Goal: Information Seeking & Learning: Learn about a topic

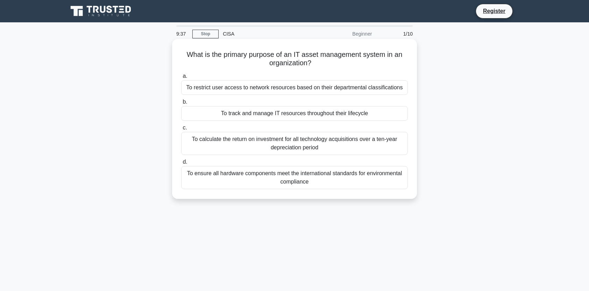
drag, startPoint x: 289, startPoint y: 58, endPoint x: 380, endPoint y: 62, distance: 91.3
click at [380, 62] on h5 "What is the primary purpose of an IT asset management system in an organization…" at bounding box center [294, 58] width 228 height 17
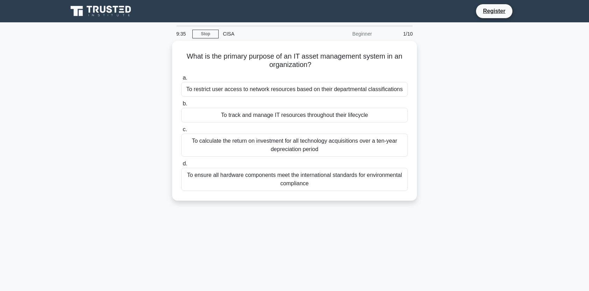
click at [270, 232] on div "9:35 Stop CISA Beginner 1/10 What is the primary purpose of an IT asset managem…" at bounding box center [294, 199] width 461 height 349
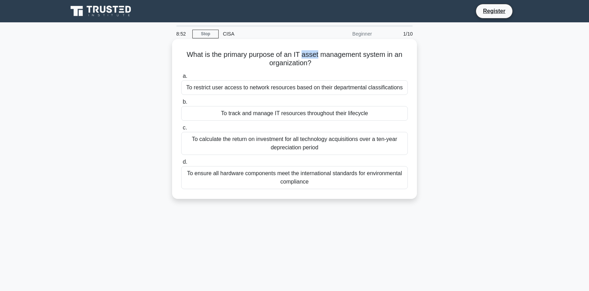
drag, startPoint x: 319, startPoint y: 53, endPoint x: 303, endPoint y: 52, distance: 15.4
click at [303, 52] on h5 "What is the primary purpose of an IT asset management system in an organization…" at bounding box center [294, 58] width 228 height 17
click at [299, 65] on h5 "What is the primary purpose of an IT asset management system in an organization…" at bounding box center [294, 58] width 228 height 17
click at [253, 113] on div "To track and manage IT resources throughout their lifecycle" at bounding box center [294, 113] width 226 height 15
click at [181, 104] on input "b. To track and manage IT resources throughout their lifecycle" at bounding box center [181, 102] width 0 height 5
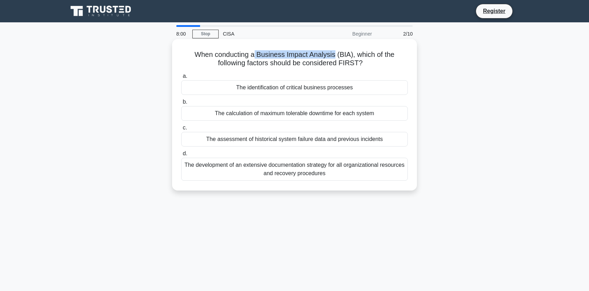
drag, startPoint x: 334, startPoint y: 55, endPoint x: 254, endPoint y: 54, distance: 80.0
click at [254, 54] on h5 "When conducting a Business Impact Analysis (BIA), which of the following factor…" at bounding box center [294, 58] width 228 height 17
click at [261, 88] on div "The identification of critical business processes" at bounding box center [294, 87] width 226 height 15
click at [181, 79] on input "a. The identification of critical business processes" at bounding box center [181, 76] width 0 height 5
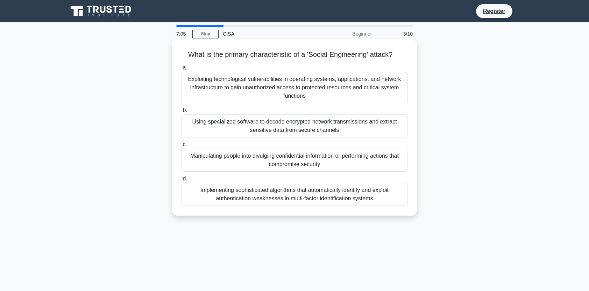
click at [268, 158] on div "Manipulating people into divulging confidential information or performing actio…" at bounding box center [294, 160] width 226 height 23
click at [181, 147] on input "c. Manipulating people into divulging confidential information or performing ac…" at bounding box center [181, 145] width 0 height 5
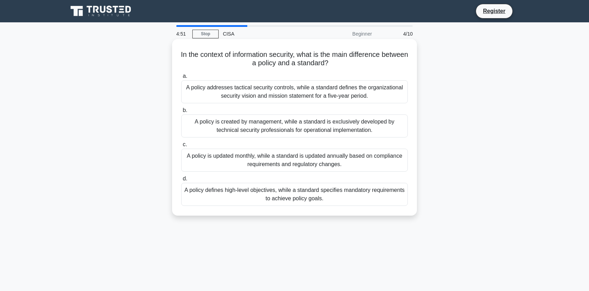
click at [226, 196] on div "A policy defines high-level objectives, while a standard specifies mandatory re…" at bounding box center [294, 194] width 226 height 23
click at [181, 181] on input "d. A policy defines high-level objectives, while a standard specifies mandatory…" at bounding box center [181, 179] width 0 height 5
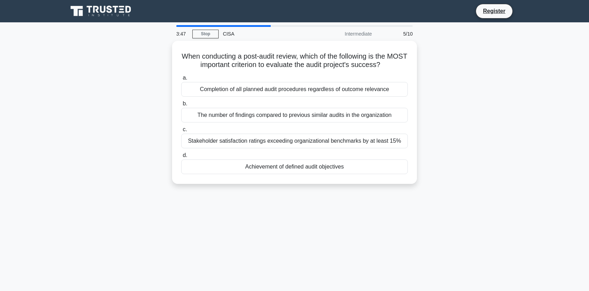
drag, startPoint x: 297, startPoint y: 165, endPoint x: 298, endPoint y: 207, distance: 41.9
click at [298, 207] on div "3:47 Stop CISA Intermediate 5/10 When conducting a post-audit review, which of …" at bounding box center [294, 199] width 461 height 349
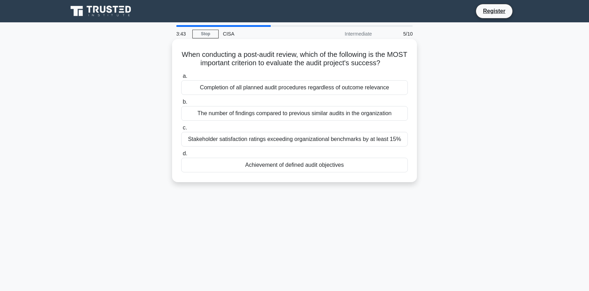
click at [301, 166] on div "Achievement of defined audit objectives" at bounding box center [294, 165] width 226 height 15
click at [181, 156] on input "d. Achievement of defined audit objectives" at bounding box center [181, 154] width 0 height 5
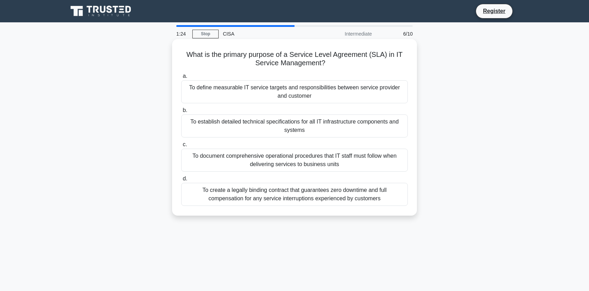
click at [324, 95] on div "To define measurable IT service targets and responsibilities between service pr…" at bounding box center [294, 91] width 226 height 23
click at [181, 79] on input "a. To define measurable IT service targets and responsibilities between service…" at bounding box center [181, 76] width 0 height 5
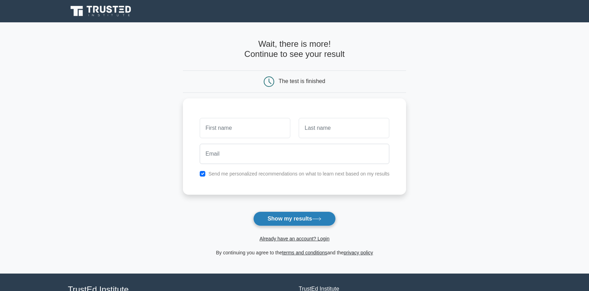
click at [294, 222] on button "Show my results" at bounding box center [294, 219] width 82 height 15
click at [321, 131] on input "text" at bounding box center [343, 126] width 91 height 20
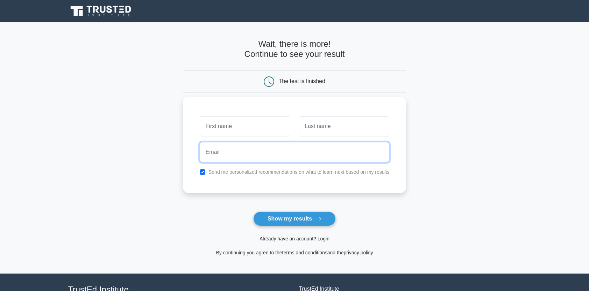
click at [298, 152] on input "email" at bounding box center [295, 152] width 190 height 20
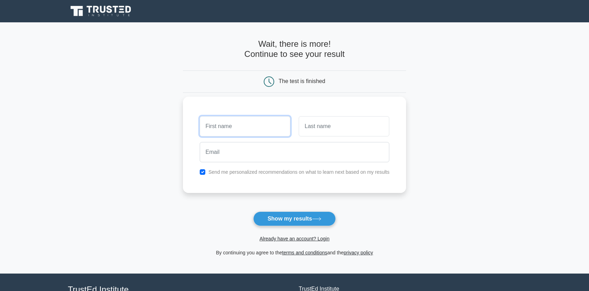
click at [266, 127] on input "text" at bounding box center [245, 126] width 91 height 20
type input "kaya"
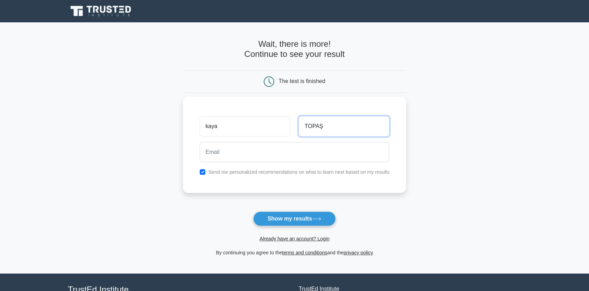
type input "TOPAŞ"
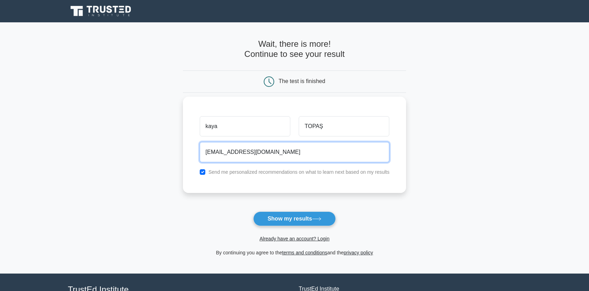
type input "smurf1071@gmail.com"
click at [283, 175] on div "Send me personalized recommendations on what to learn next based on my results" at bounding box center [294, 172] width 198 height 8
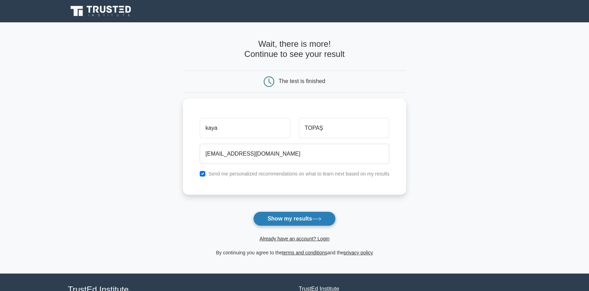
click at [303, 223] on button "Show my results" at bounding box center [294, 219] width 82 height 15
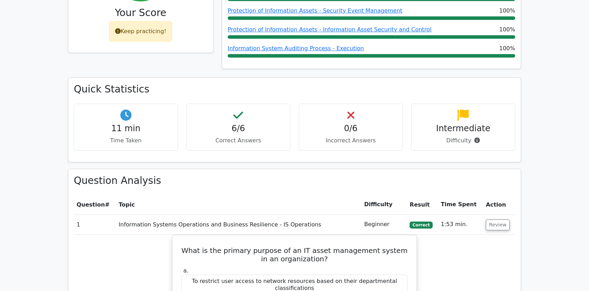
scroll to position [384, 0]
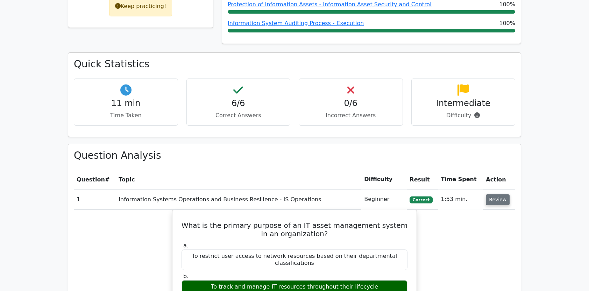
click at [493, 195] on button "Review" at bounding box center [497, 200] width 24 height 11
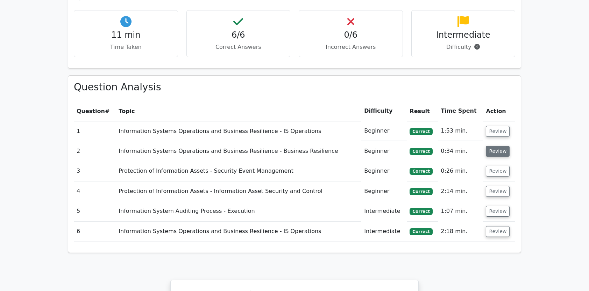
scroll to position [454, 0]
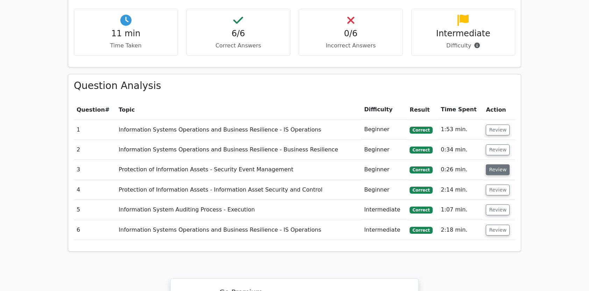
click at [495, 165] on button "Review" at bounding box center [497, 170] width 24 height 11
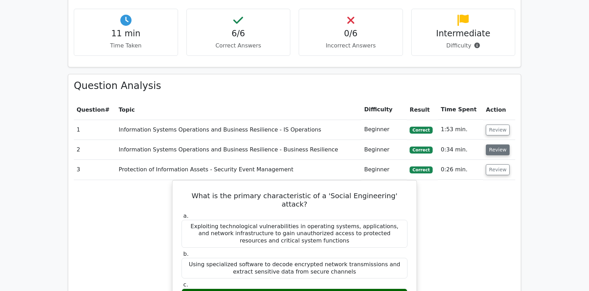
click at [491, 145] on button "Review" at bounding box center [497, 150] width 24 height 11
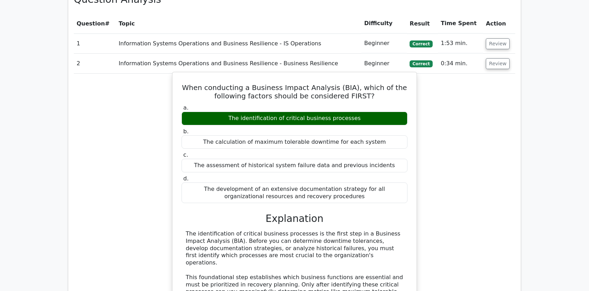
scroll to position [489, 0]
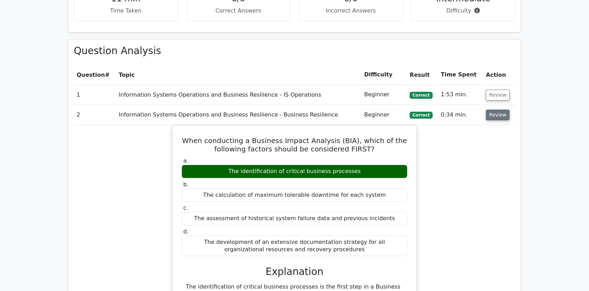
click at [490, 110] on button "Review" at bounding box center [497, 115] width 24 height 11
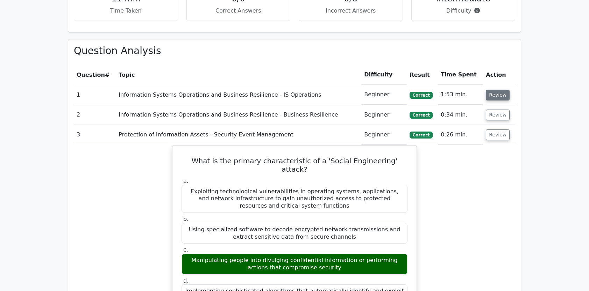
click at [488, 90] on button "Review" at bounding box center [497, 95] width 24 height 11
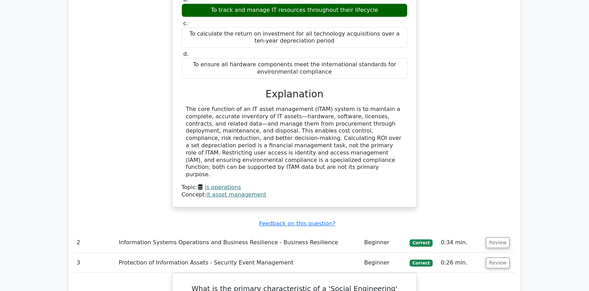
scroll to position [699, 0]
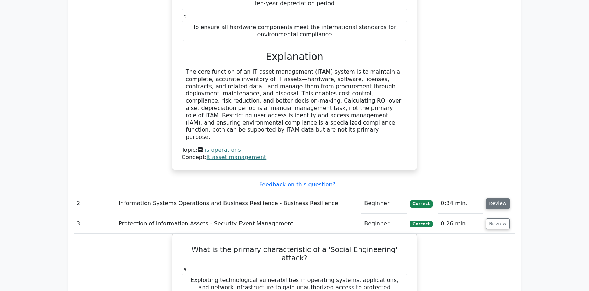
click at [503, 199] on button "Review" at bounding box center [497, 204] width 24 height 11
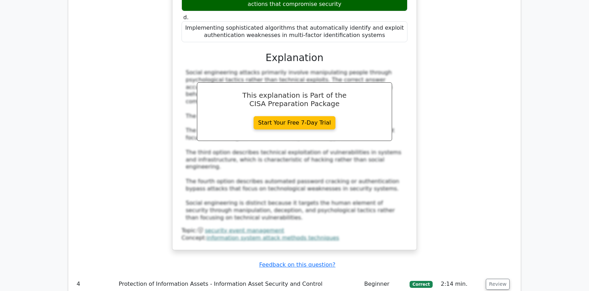
scroll to position [1433, 0]
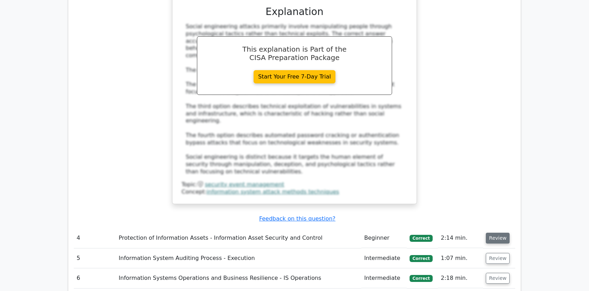
click at [490, 233] on button "Review" at bounding box center [497, 238] width 24 height 11
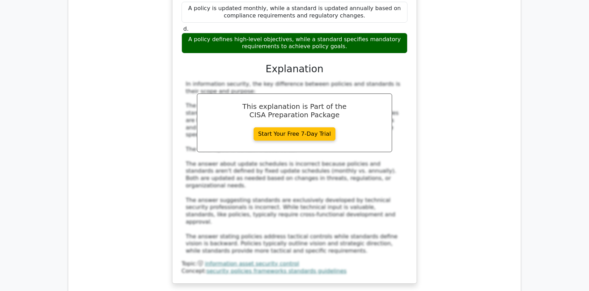
scroll to position [1817, 0]
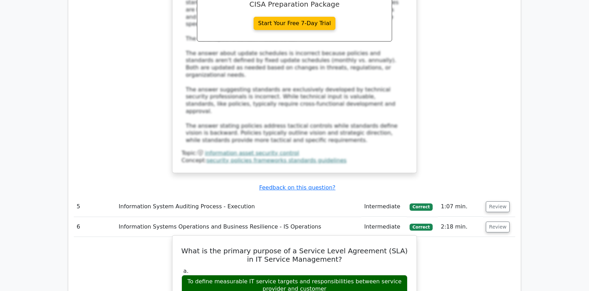
scroll to position [1922, 0]
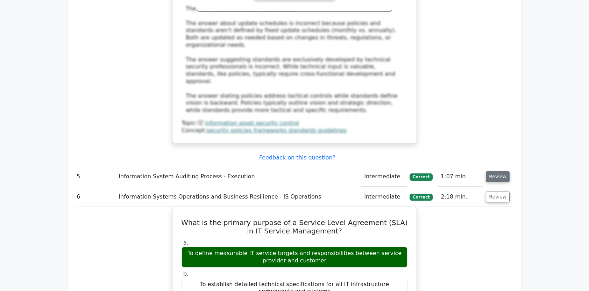
click at [504, 172] on button "Review" at bounding box center [497, 177] width 24 height 11
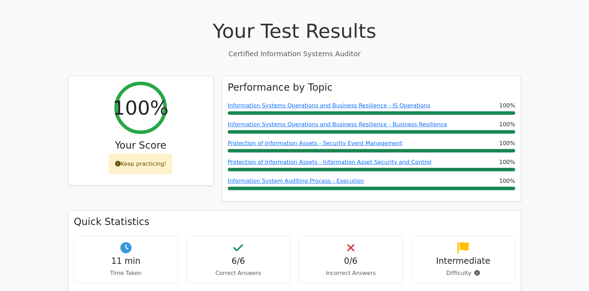
scroll to position [0, 0]
